Goal: Navigation & Orientation: Find specific page/section

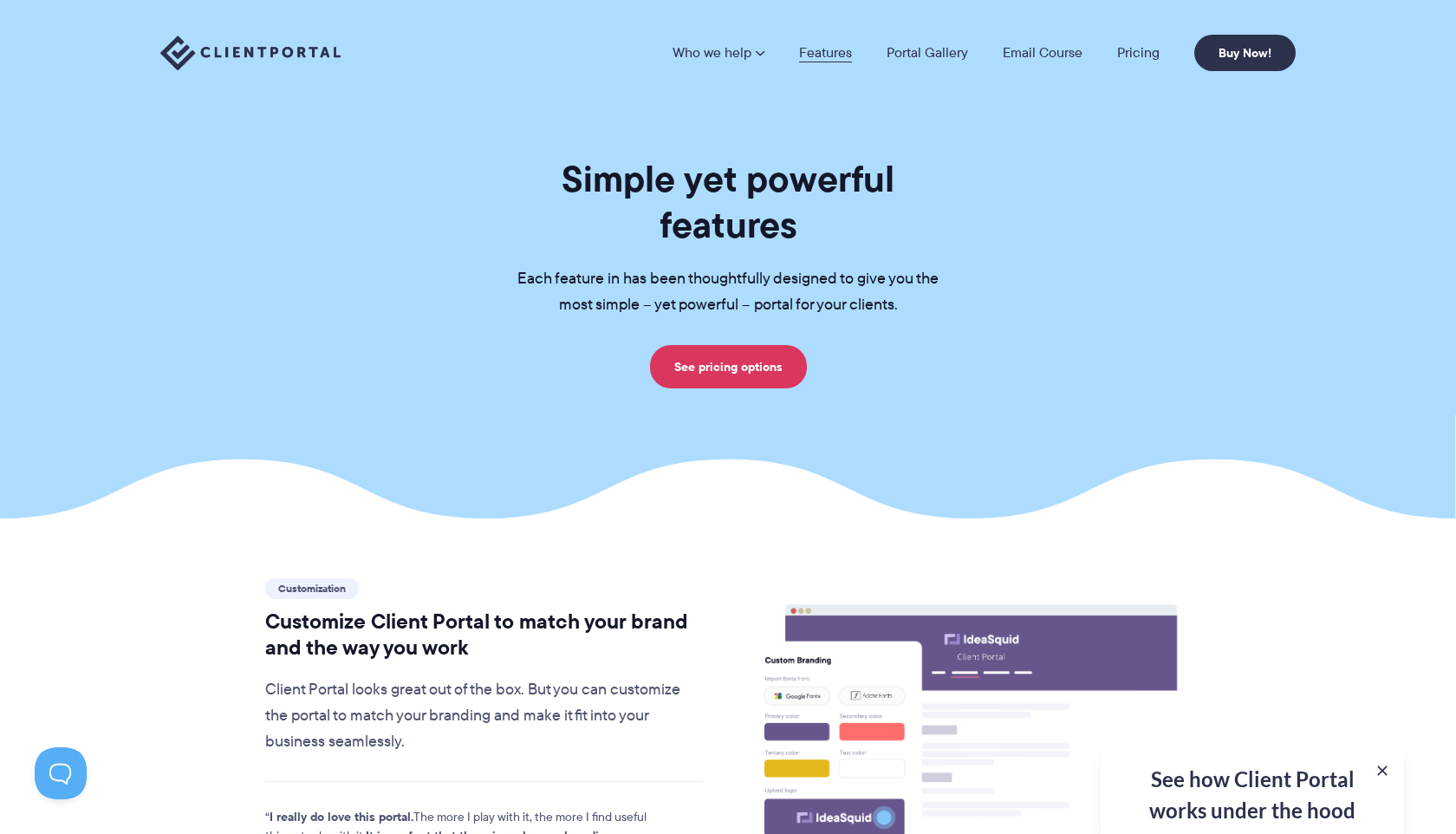
click at [820, 56] on link "Features" at bounding box center [825, 52] width 53 height 14
click at [933, 51] on link "Portal Gallery" at bounding box center [927, 52] width 81 height 14
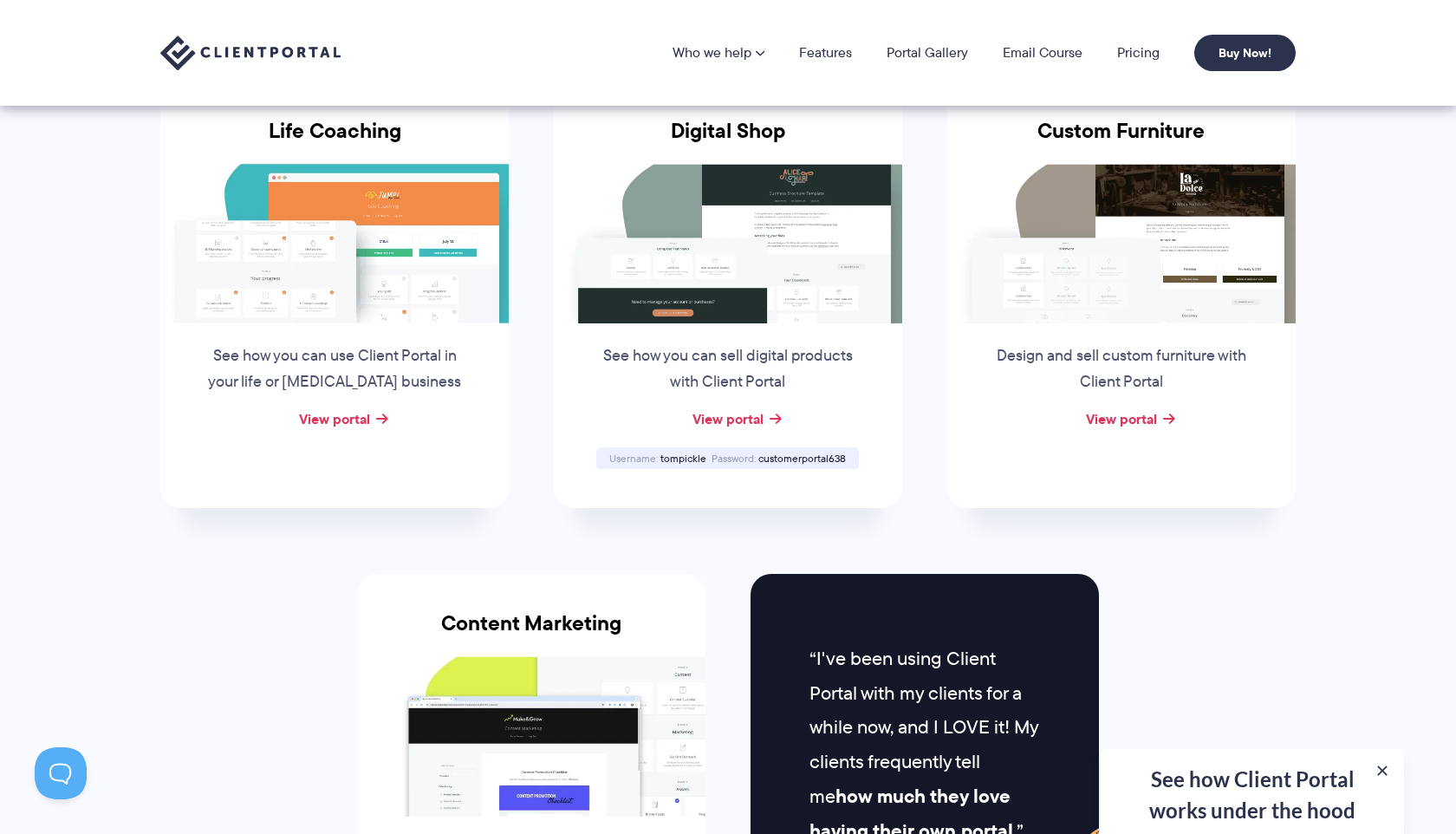
scroll to position [1293, 0]
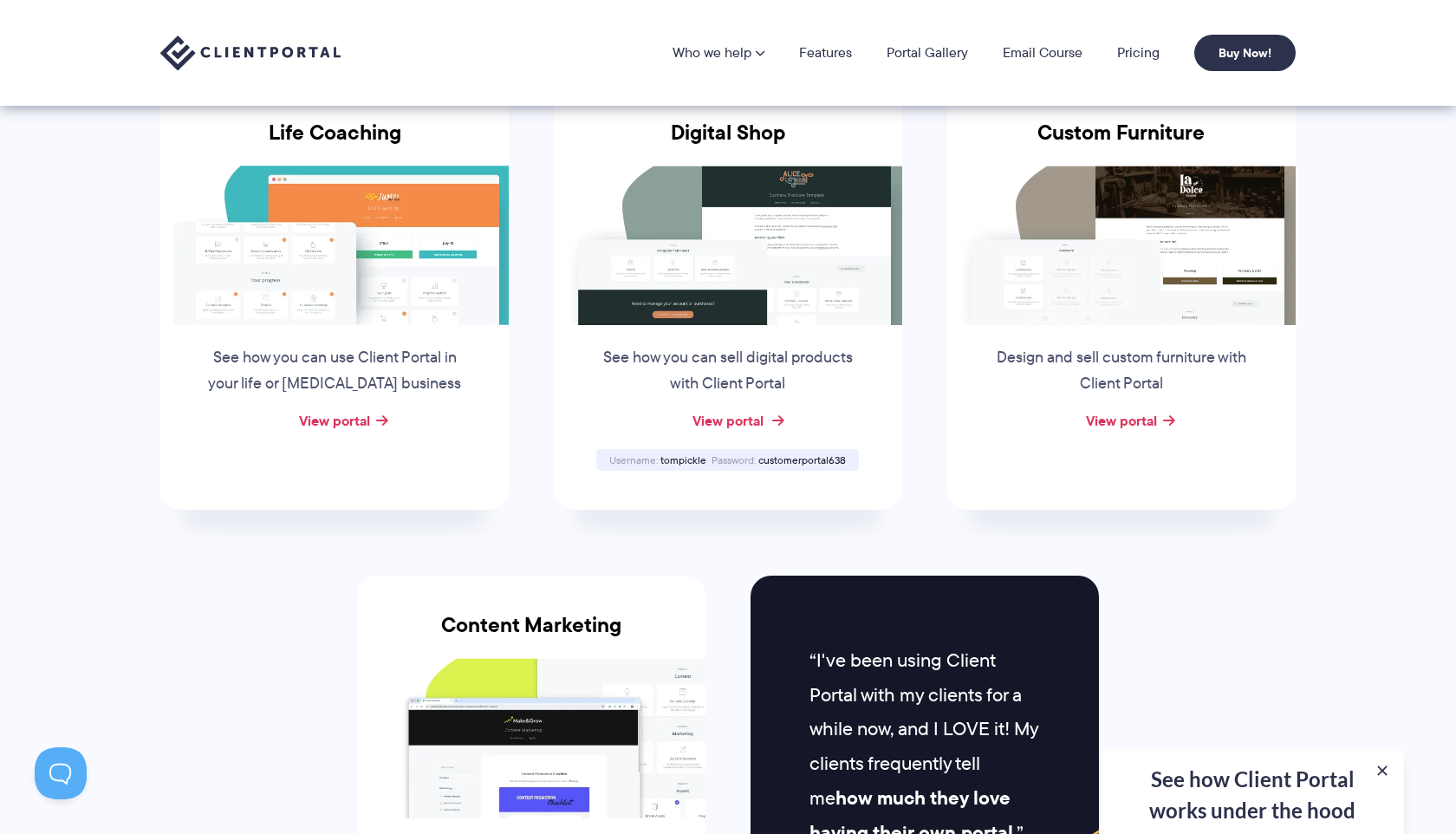
click at [756, 416] on link "View portal" at bounding box center [728, 421] width 71 height 21
